Goal: Task Accomplishment & Management: Use online tool/utility

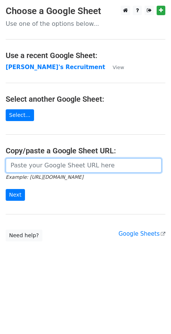
click at [32, 167] on input "url" at bounding box center [84, 165] width 156 height 14
paste input "[URL][DOMAIN_NAME]"
type input "[URL][DOMAIN_NAME]"
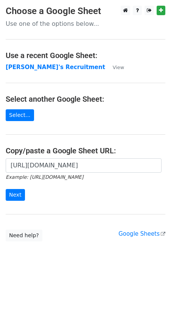
scroll to position [0, 0]
click at [19, 193] on input "Next" at bounding box center [15, 195] width 19 height 12
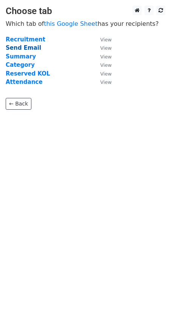
click at [29, 48] on strong "Send Email" at bounding box center [24, 47] width 36 height 7
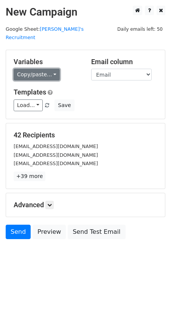
click at [52, 69] on link "Copy/paste..." at bounding box center [37, 75] width 46 height 12
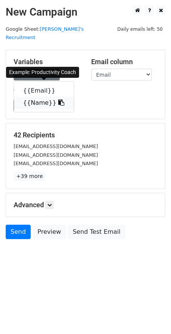
click at [58, 99] on icon at bounding box center [61, 102] width 6 height 6
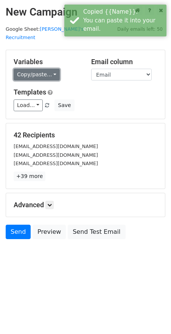
click at [53, 69] on link "Copy/paste..." at bounding box center [37, 75] width 46 height 12
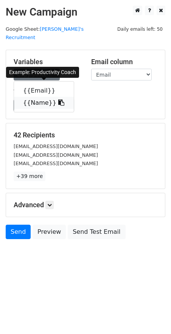
click at [58, 99] on icon at bounding box center [61, 102] width 6 height 6
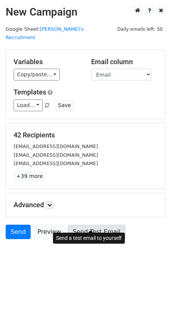
click at [97, 225] on link "Send Test Email" at bounding box center [97, 232] width 58 height 14
